Goal: Task Accomplishment & Management: Use online tool/utility

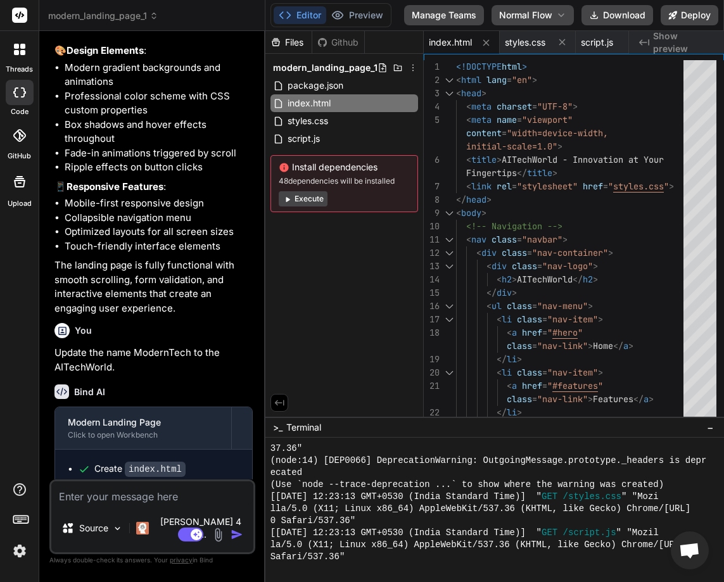
scroll to position [1233, 0]
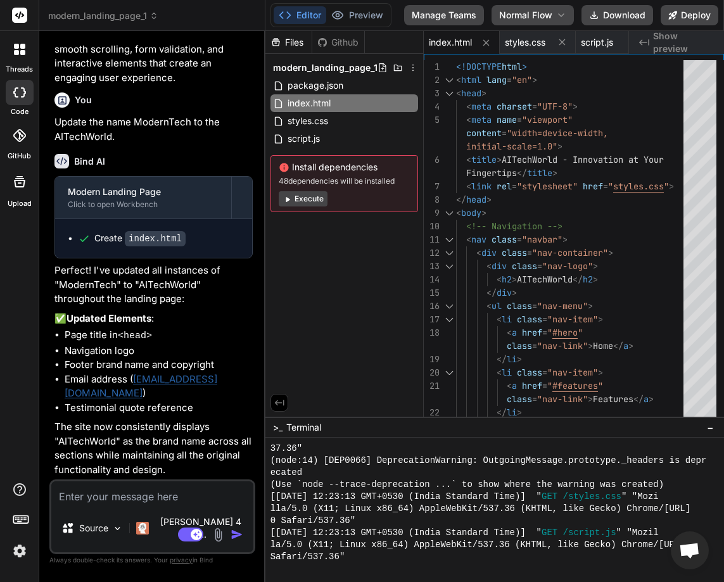
click at [181, 258] on div "Create index.html" at bounding box center [153, 238] width 197 height 39
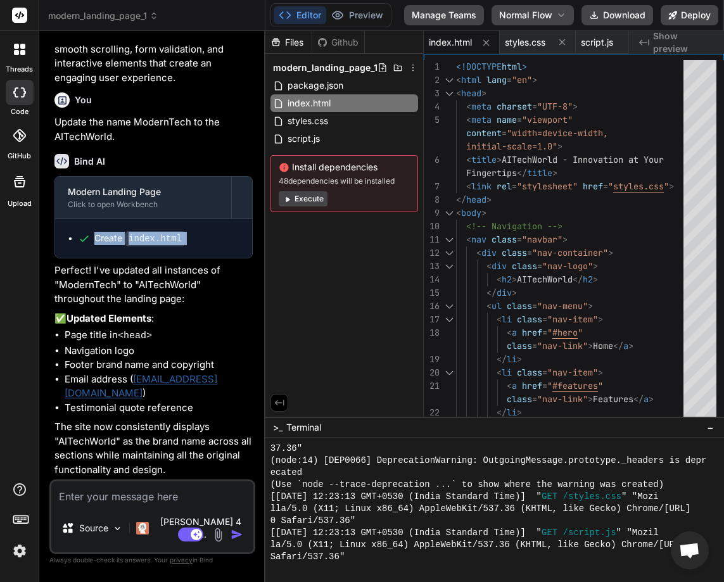
click at [181, 258] on div "Create index.html" at bounding box center [153, 238] width 197 height 39
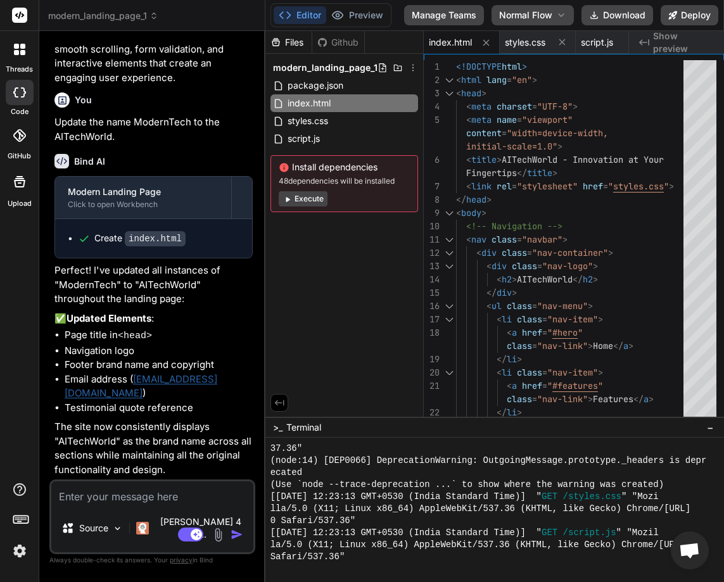
click at [181, 258] on div "Create index.html" at bounding box center [153, 238] width 197 height 39
click at [231, 17] on div "modern_landing_page_1" at bounding box center [152, 15] width 208 height 13
